Goal: Share content

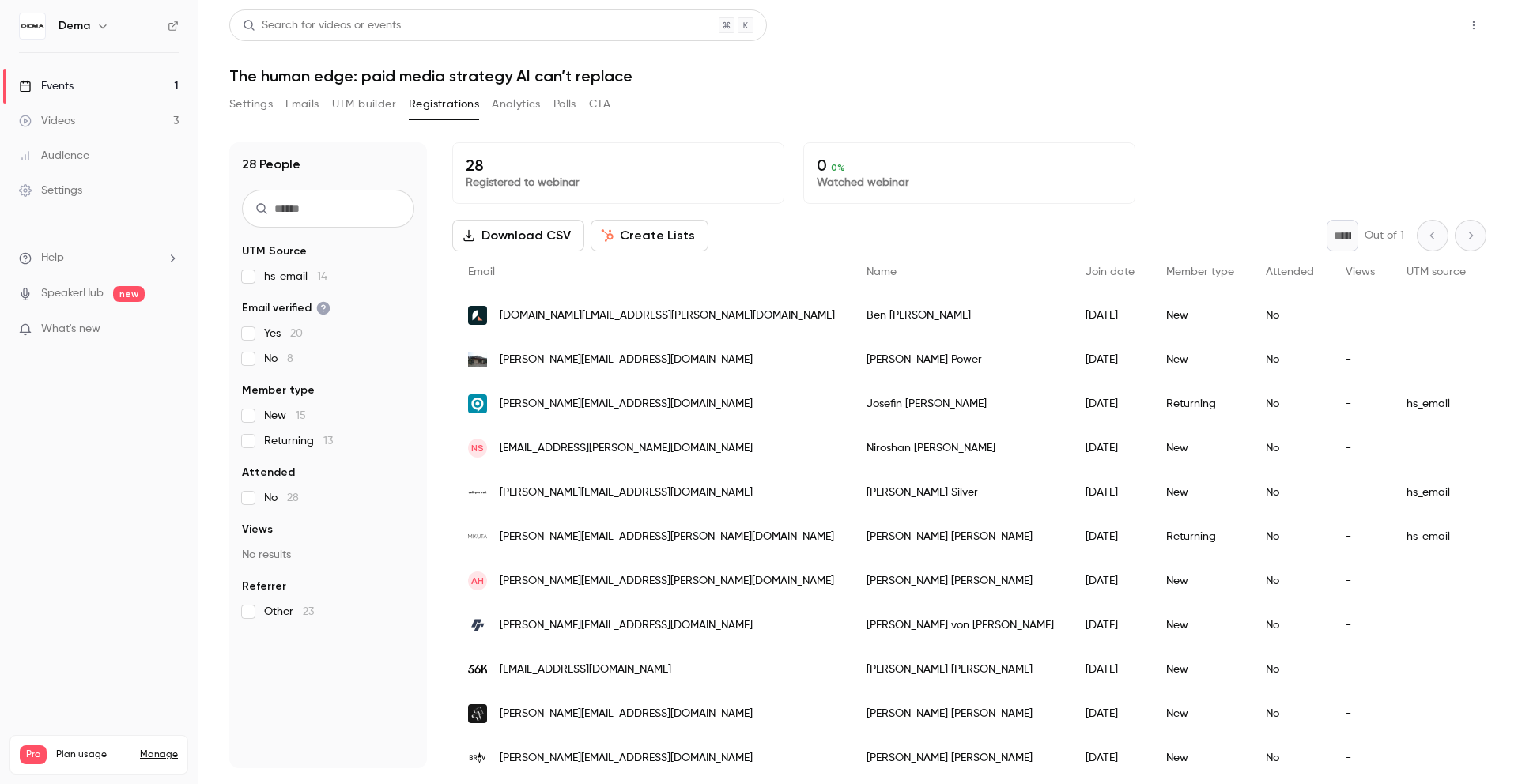
click at [1431, 34] on button "Share" at bounding box center [1416, 25] width 62 height 32
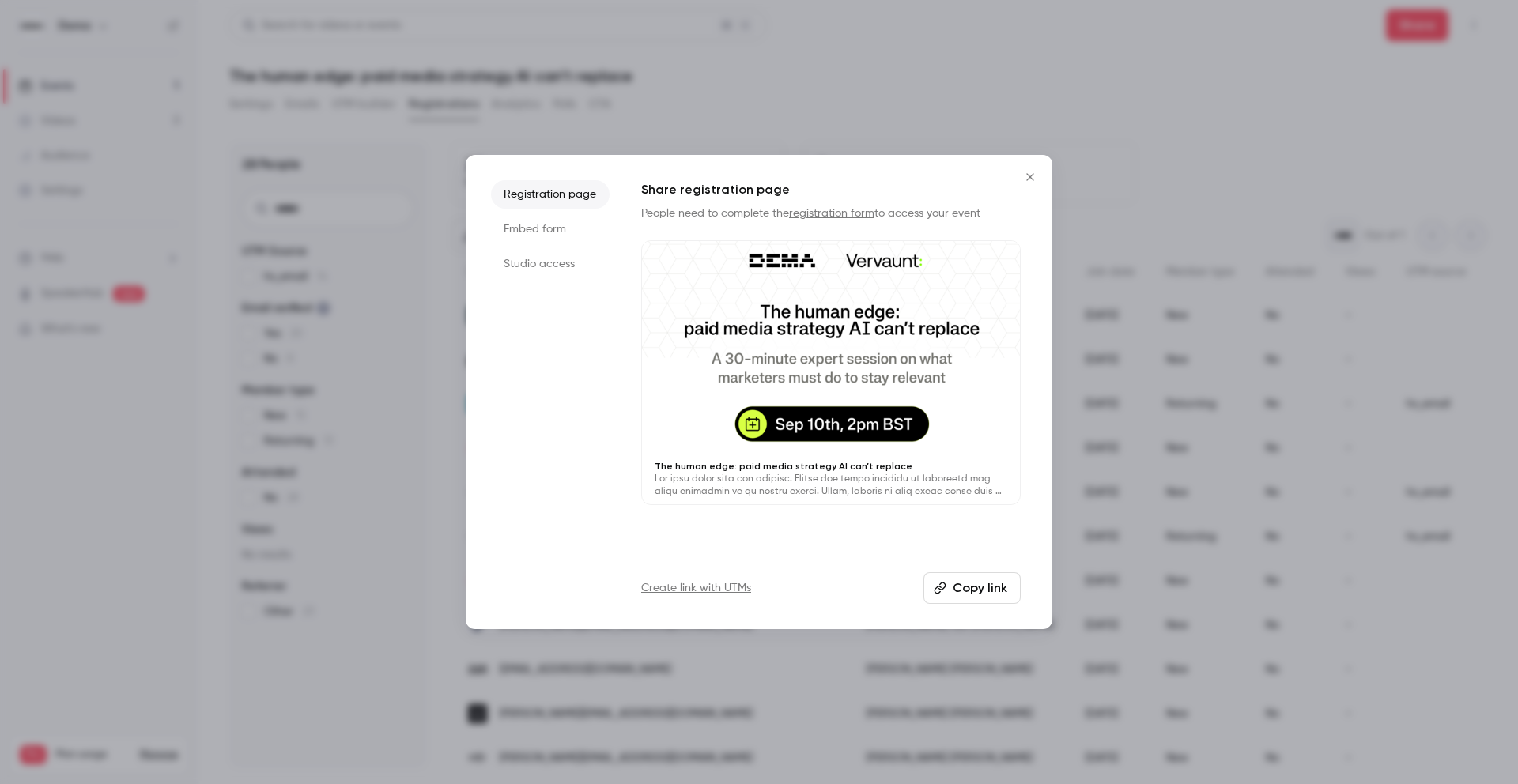
click at [974, 594] on button "Copy link" at bounding box center [972, 588] width 97 height 32
click at [971, 592] on button "Copy link" at bounding box center [972, 588] width 97 height 32
click at [981, 583] on button "Copy link" at bounding box center [972, 588] width 97 height 32
click at [964, 589] on button "Copy link" at bounding box center [972, 588] width 97 height 32
click at [1000, 597] on button "Copy link" at bounding box center [972, 588] width 97 height 32
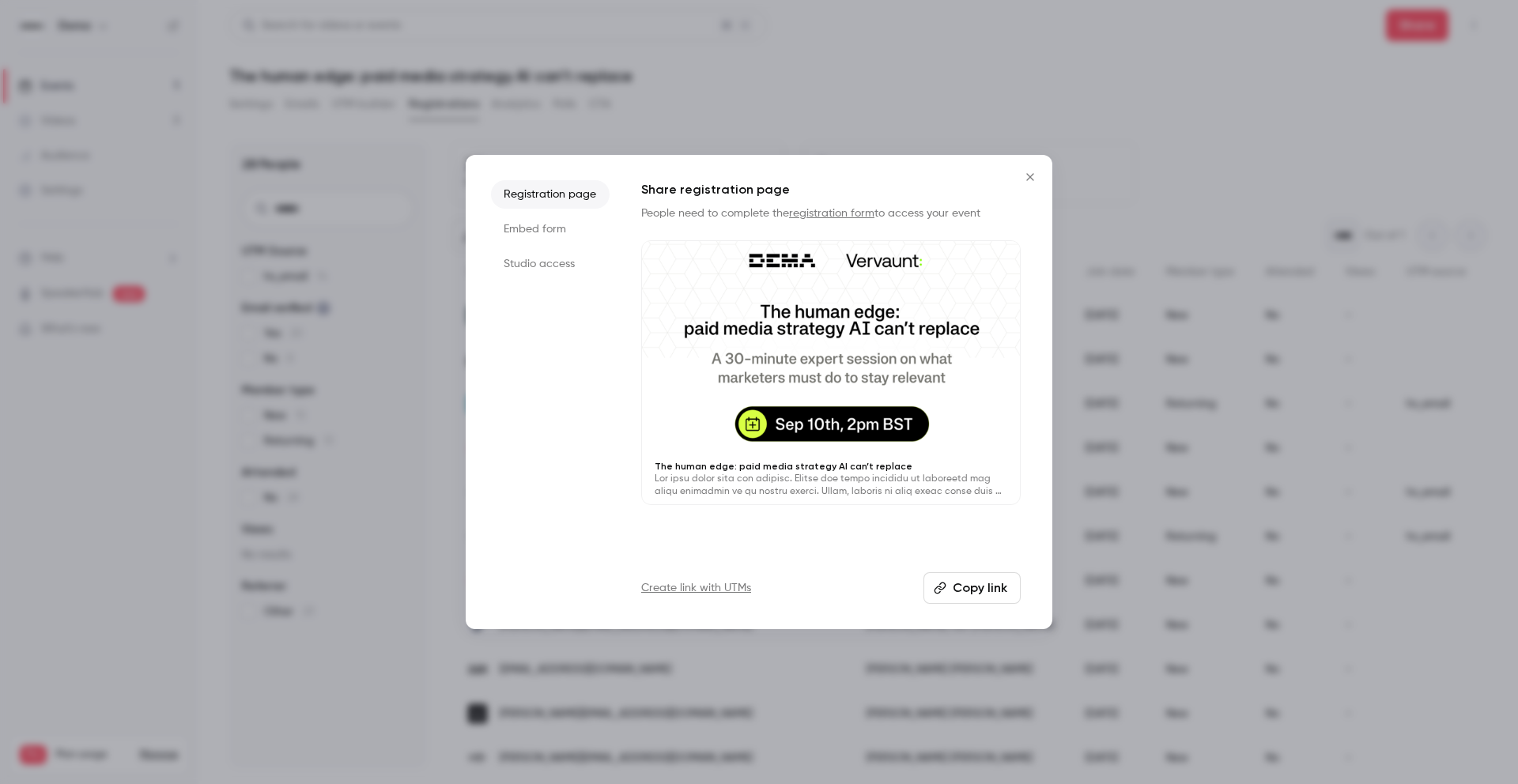
click at [966, 582] on button "Copy link" at bounding box center [972, 588] width 97 height 32
click at [992, 590] on button "Copy link" at bounding box center [972, 588] width 97 height 32
click at [981, 591] on button "Copy link" at bounding box center [972, 588] width 97 height 32
click at [983, 598] on button "Copy link" at bounding box center [972, 588] width 97 height 32
click at [982, 592] on button "Copy link" at bounding box center [972, 588] width 97 height 32
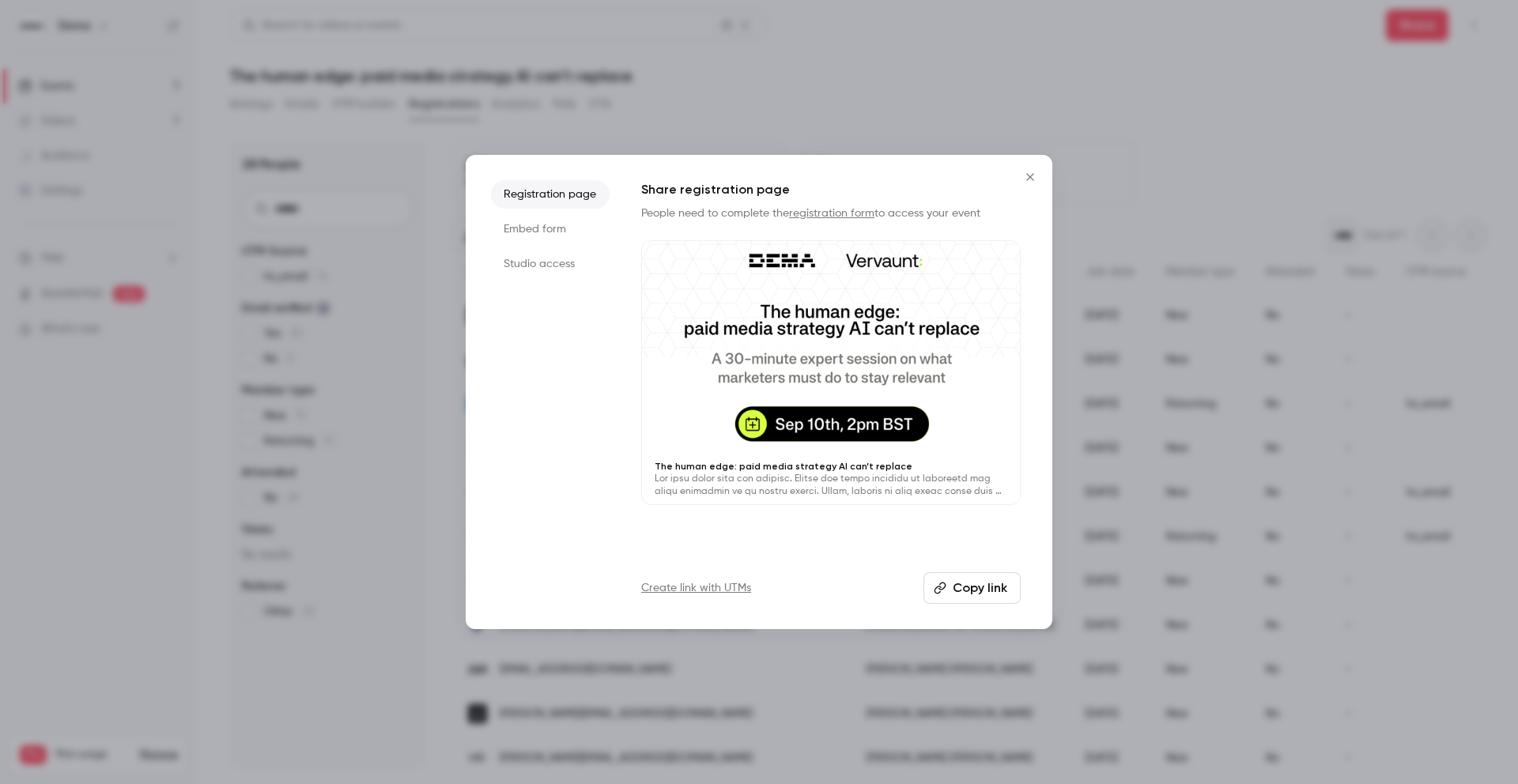
click at [1030, 177] on icon "Close" at bounding box center [1030, 177] width 19 height 13
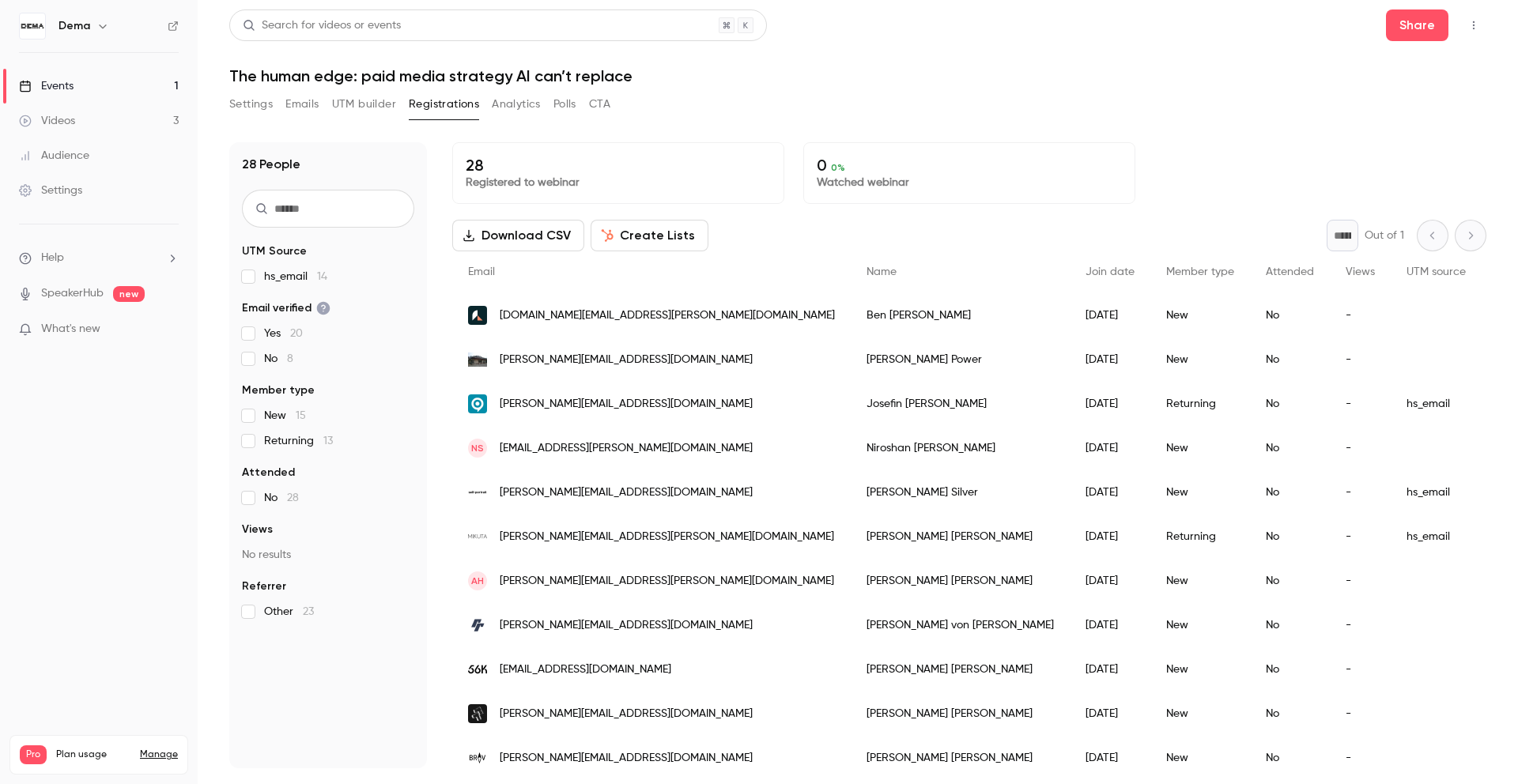
click at [297, 204] on input "text" at bounding box center [328, 208] width 172 height 38
paste input "*****"
type input "*****"
click at [1406, 32] on button "Share" at bounding box center [1416, 25] width 62 height 32
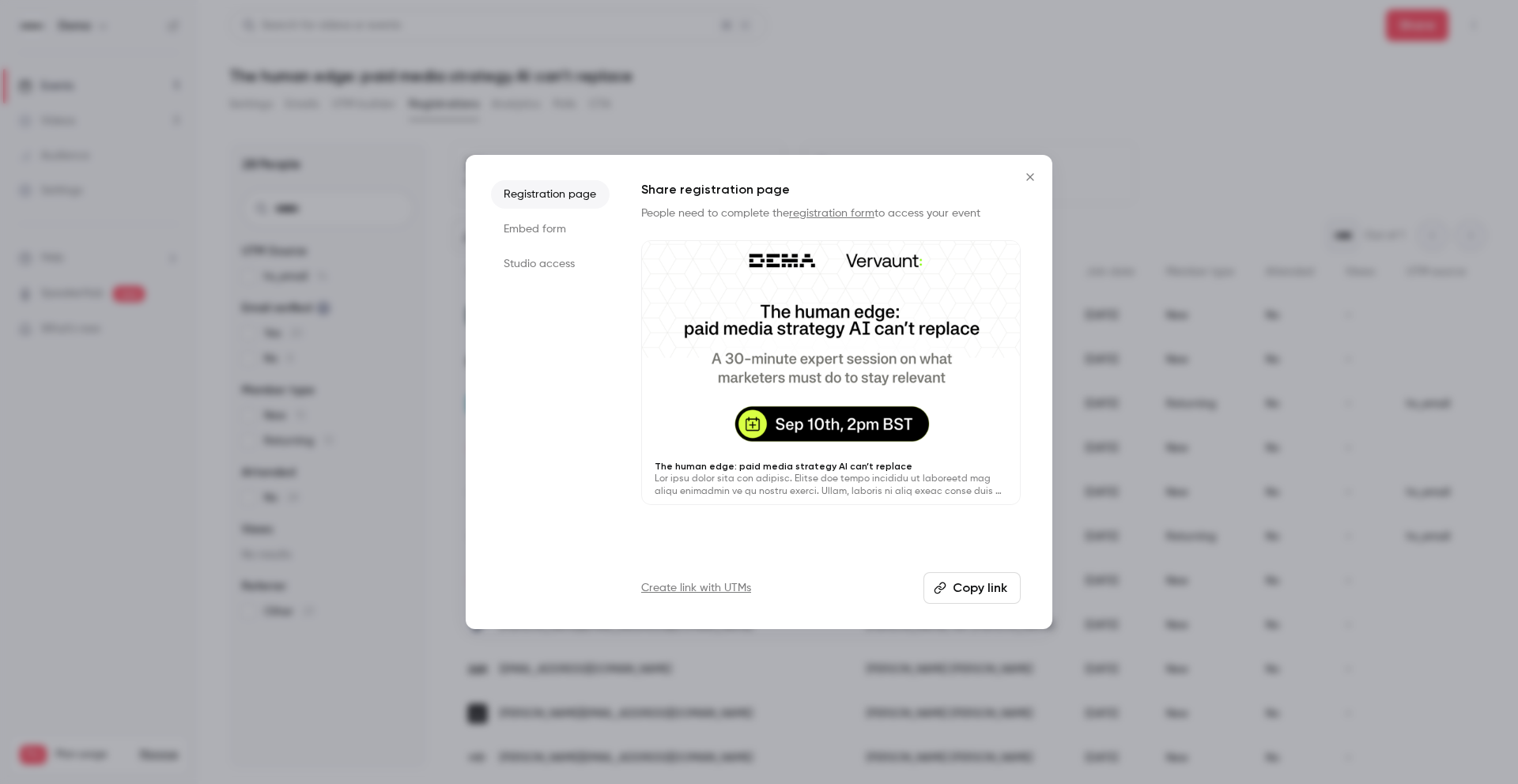
click at [971, 579] on button "Copy link" at bounding box center [972, 588] width 97 height 32
click at [971, 584] on button "Copy link" at bounding box center [972, 588] width 97 height 32
click at [956, 589] on button "Copy link" at bounding box center [972, 588] width 97 height 32
click at [984, 598] on button "Copy link" at bounding box center [972, 588] width 97 height 32
click at [1030, 177] on icon "Close" at bounding box center [1030, 177] width 7 height 7
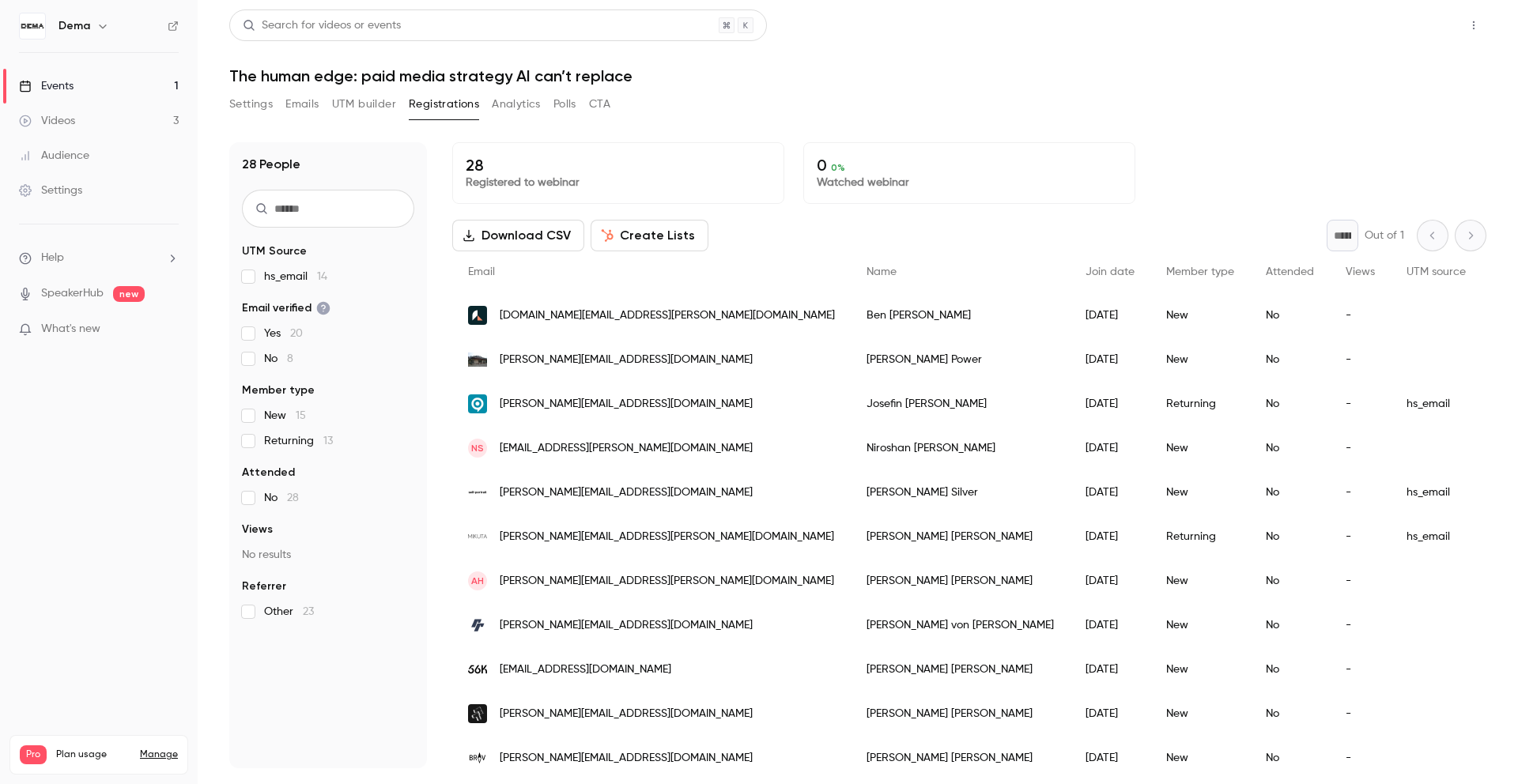
click at [1435, 31] on button "Share" at bounding box center [1416, 25] width 62 height 32
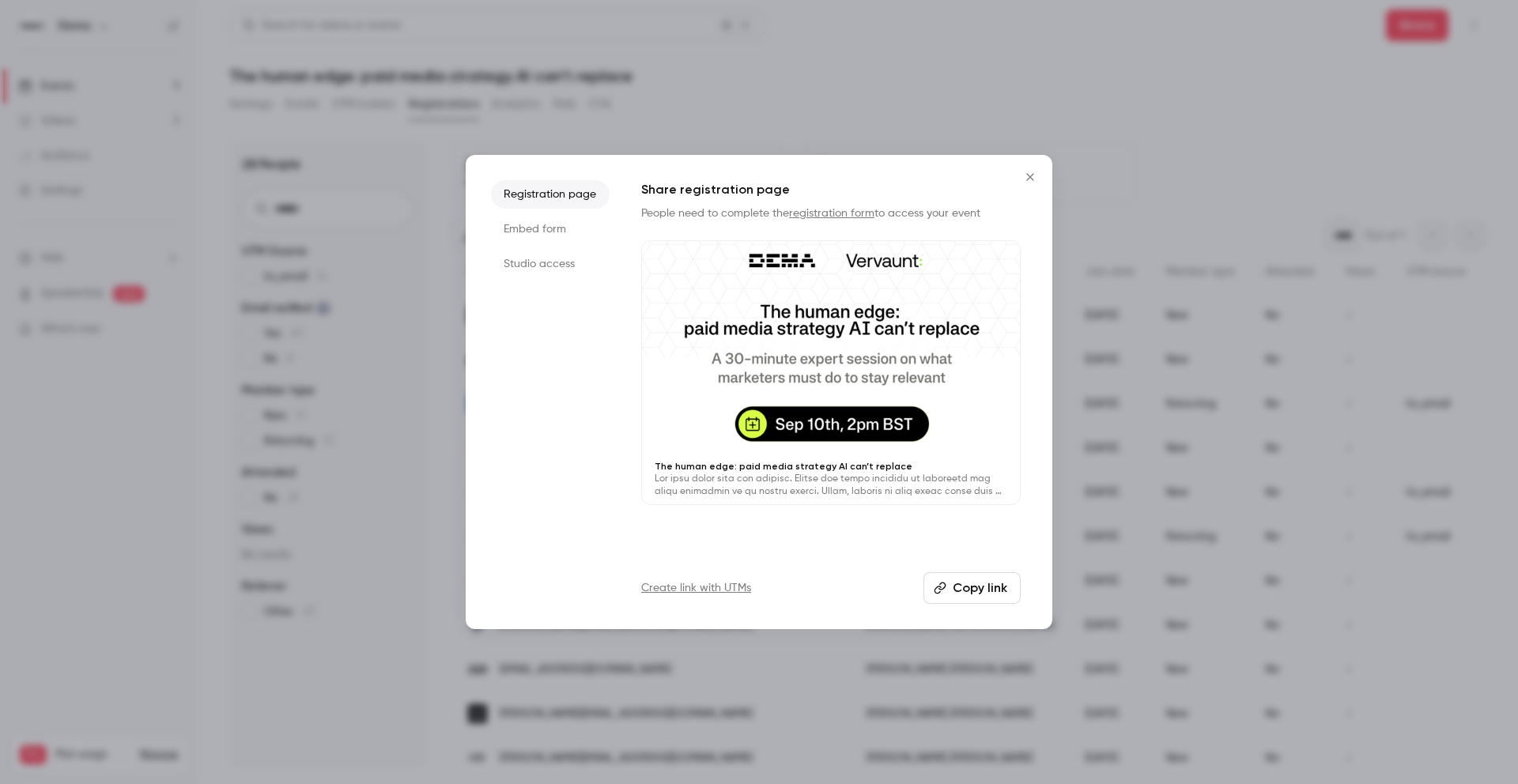
click at [966, 588] on button "Copy link" at bounding box center [972, 588] width 97 height 32
click at [951, 588] on button "Copy link" at bounding box center [972, 588] width 97 height 32
